Goal: Information Seeking & Learning: Learn about a topic

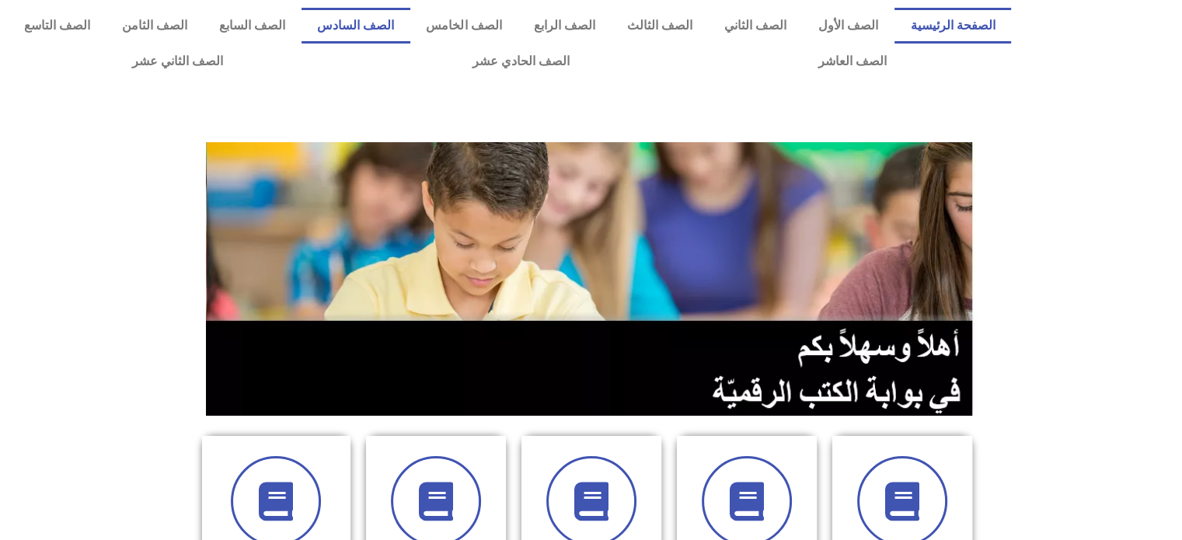
drag, startPoint x: 0, startPoint y: 0, endPoint x: 416, endPoint y: 20, distance: 416.3
click at [410, 20] on link "الصف السادس" at bounding box center [356, 26] width 109 height 36
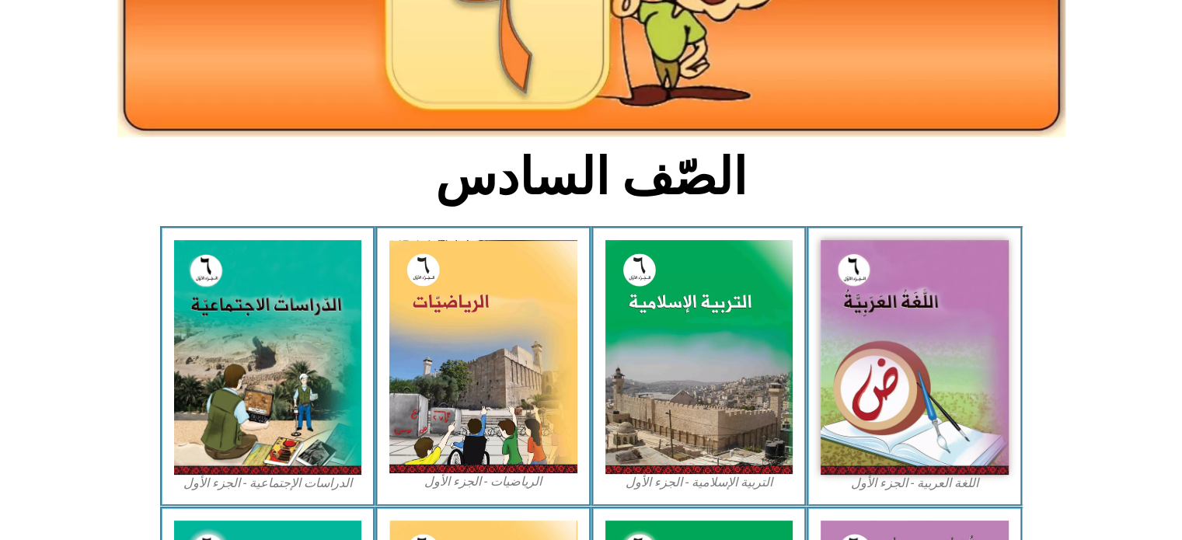
scroll to position [260, 0]
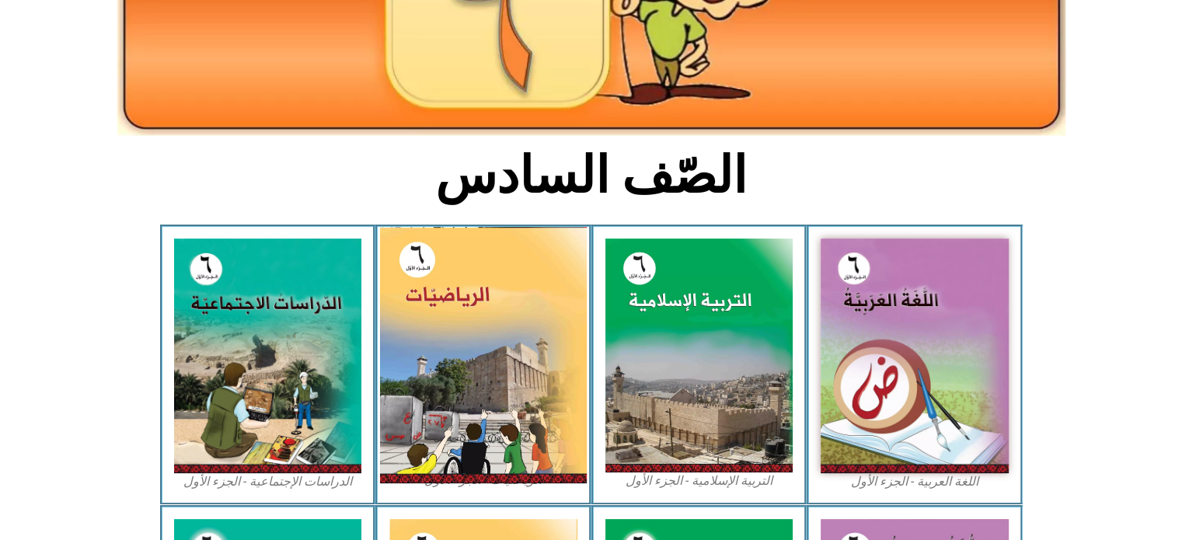
click at [447, 304] on img at bounding box center [483, 355] width 207 height 257
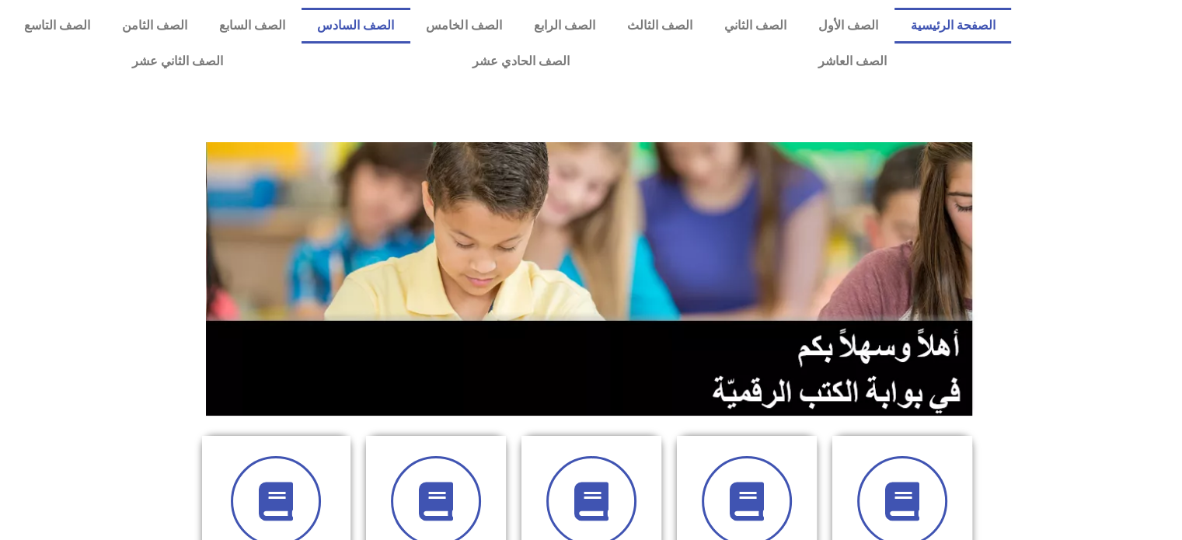
click at [410, 20] on link "الصف السادس" at bounding box center [356, 26] width 109 height 36
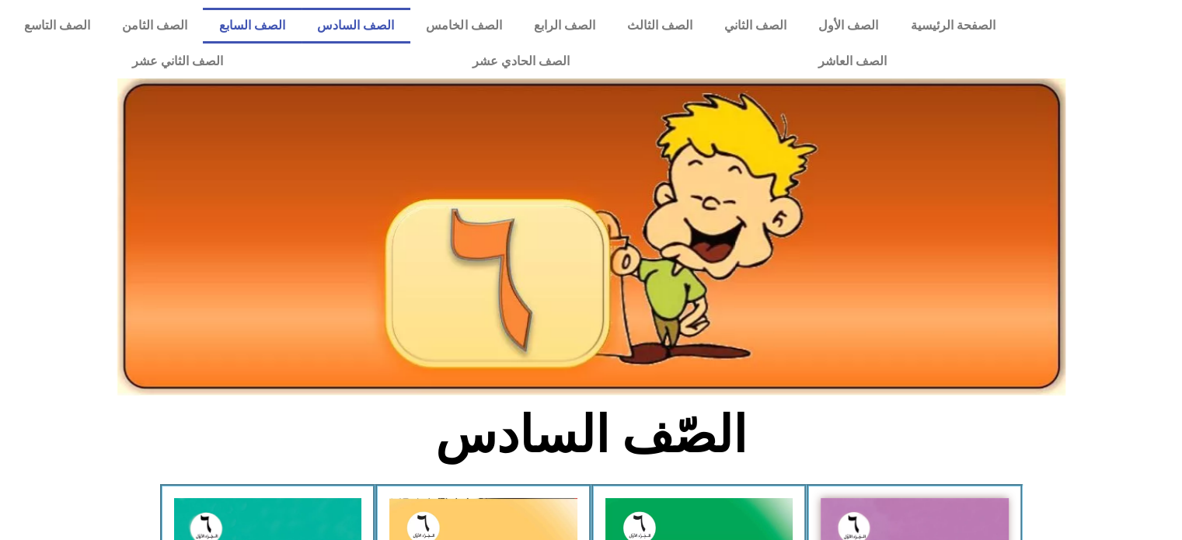
click at [301, 34] on link "الصف السابع" at bounding box center [252, 26] width 98 height 36
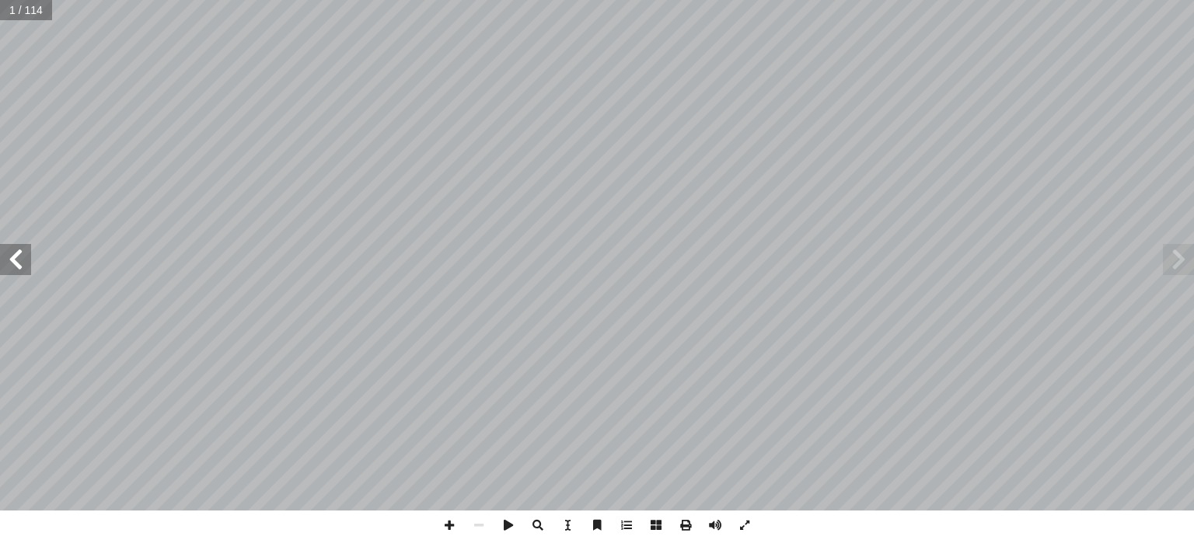
click at [14, 274] on span at bounding box center [15, 259] width 31 height 31
click at [14, 255] on span at bounding box center [15, 259] width 31 height 31
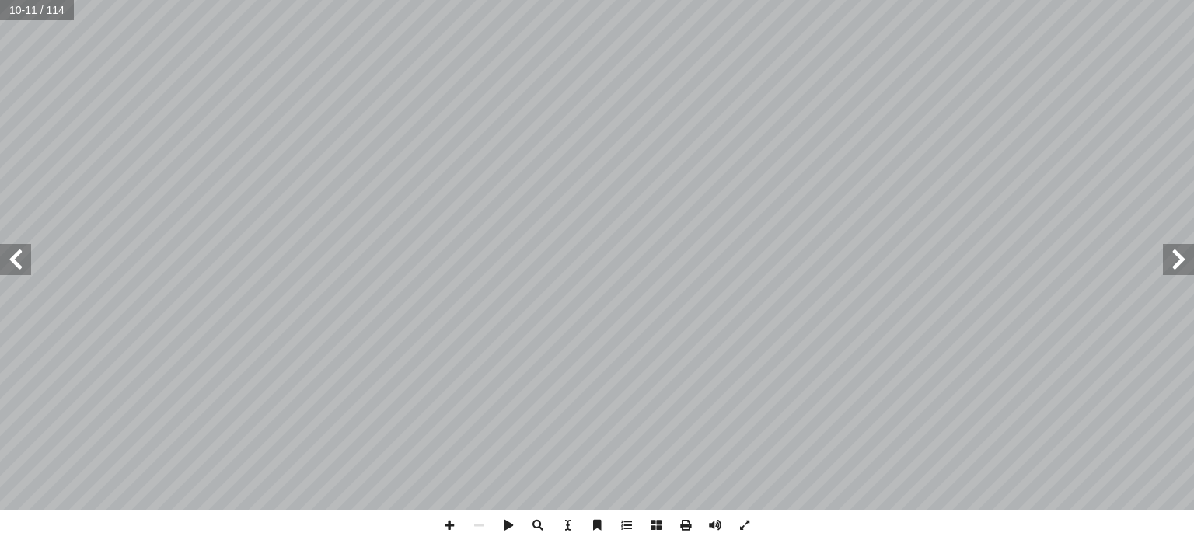
click at [14, 255] on span at bounding box center [15, 259] width 31 height 31
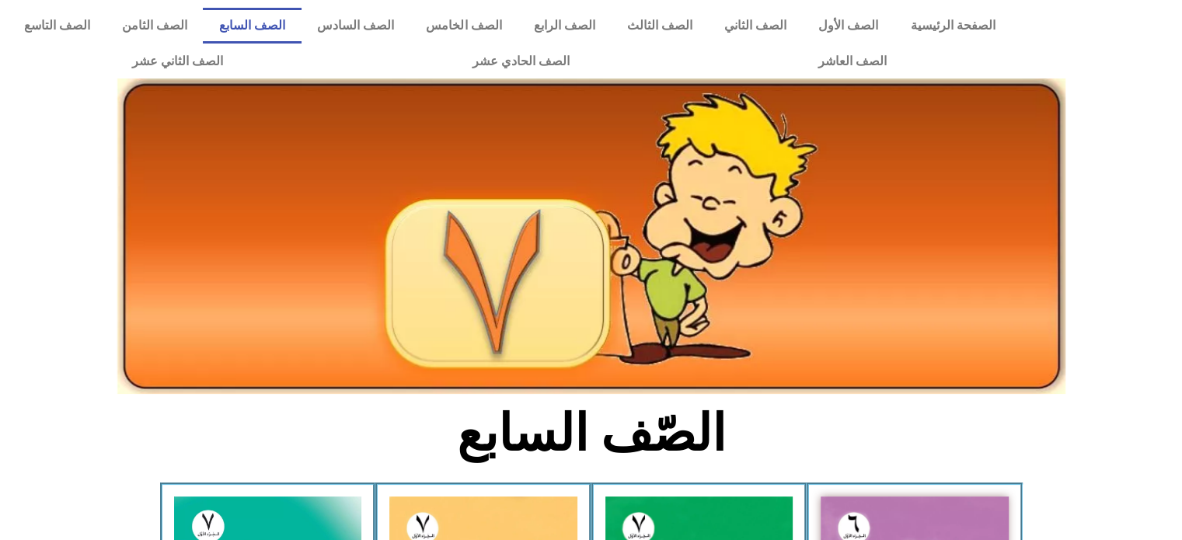
click at [599, 335] on img at bounding box center [591, 237] width 948 height 316
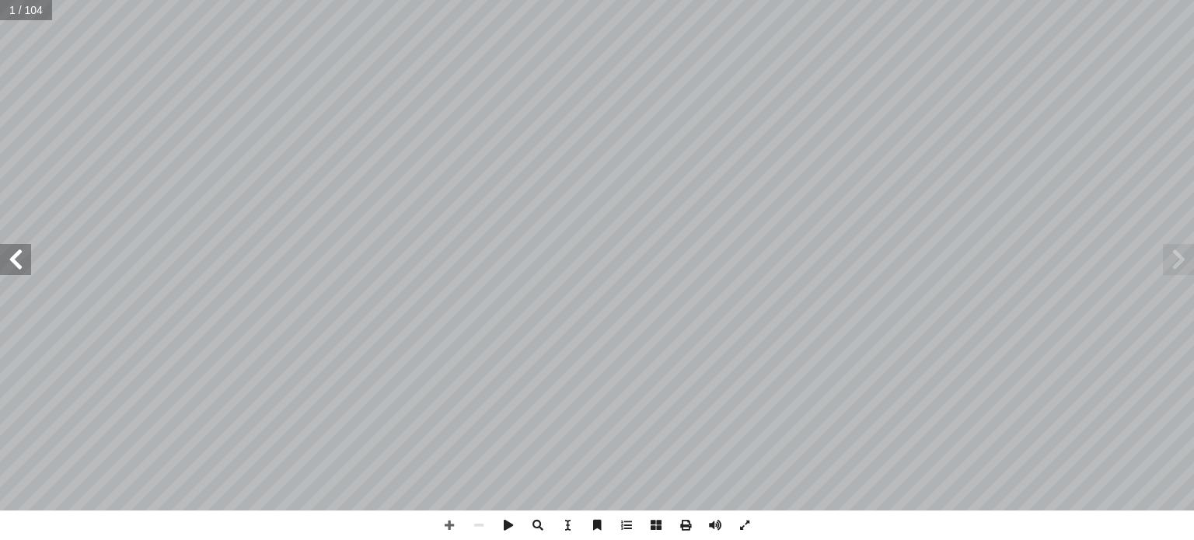
click at [12, 260] on span at bounding box center [15, 259] width 31 height 31
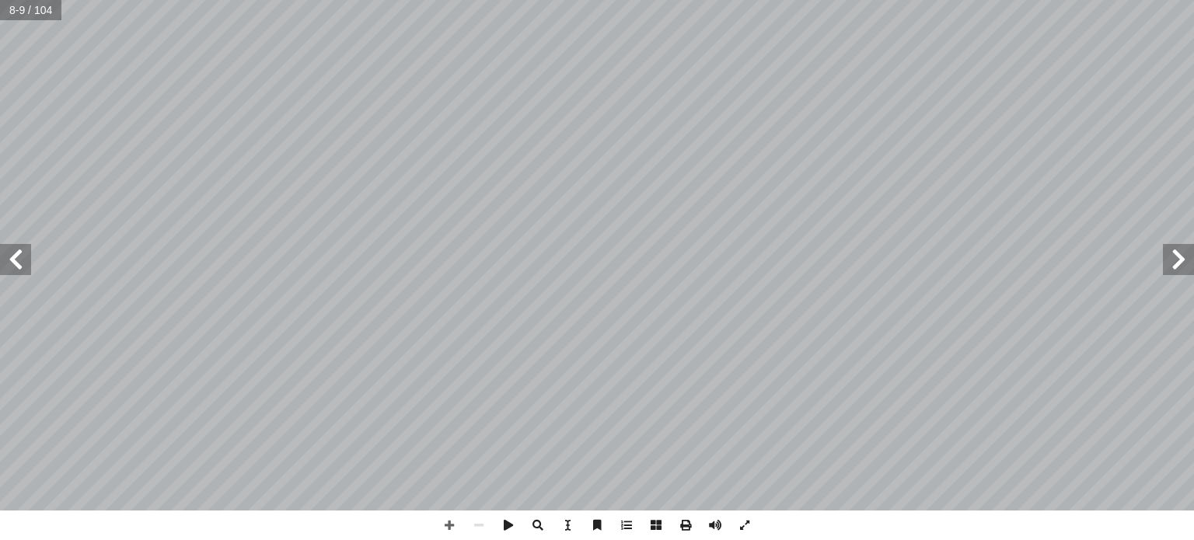
click at [12, 260] on span at bounding box center [15, 259] width 31 height 31
click at [25, 267] on span at bounding box center [15, 259] width 31 height 31
click at [451, 529] on span at bounding box center [450, 526] width 30 height 30
click at [28, 257] on span at bounding box center [15, 259] width 31 height 31
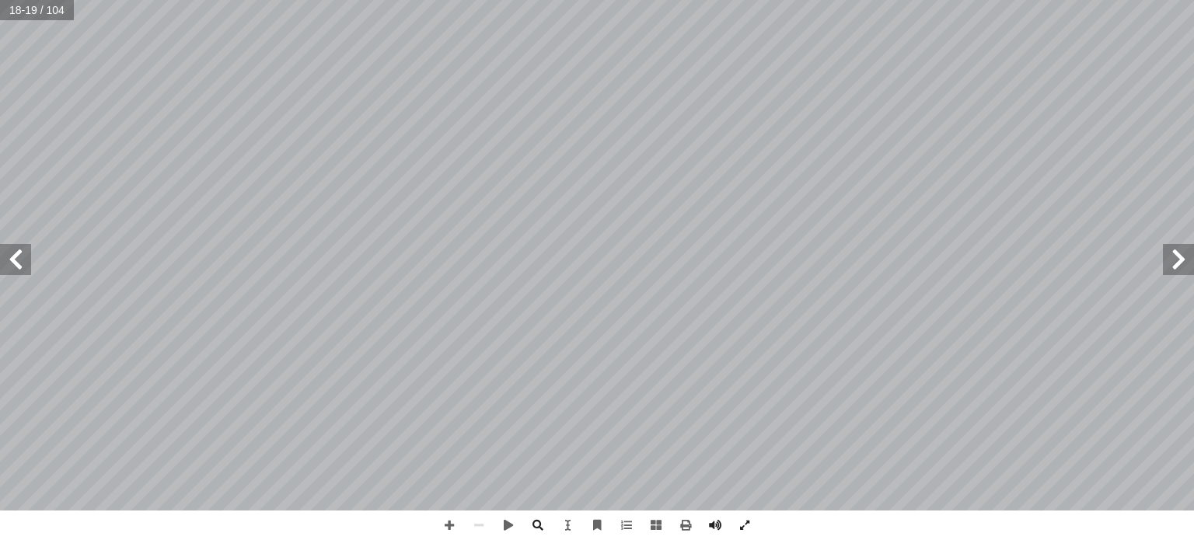
click at [1178, 264] on span at bounding box center [1178, 259] width 31 height 31
click at [18, 254] on span at bounding box center [15, 259] width 31 height 31
click at [453, 526] on span at bounding box center [450, 526] width 30 height 30
click at [19, 261] on span at bounding box center [15, 259] width 31 height 31
